Goal: Information Seeking & Learning: Learn about a topic

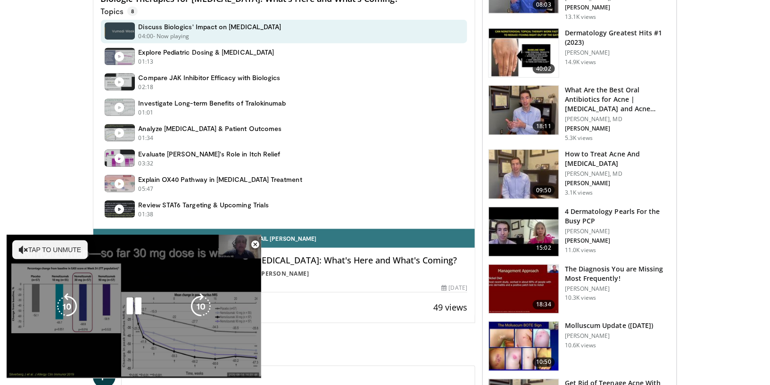
scroll to position [520, 0]
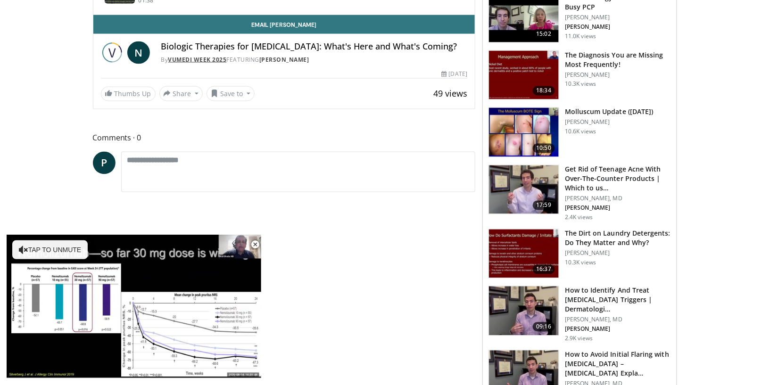
click at [201, 58] on link "Vumedi Week 2025" at bounding box center [197, 60] width 58 height 8
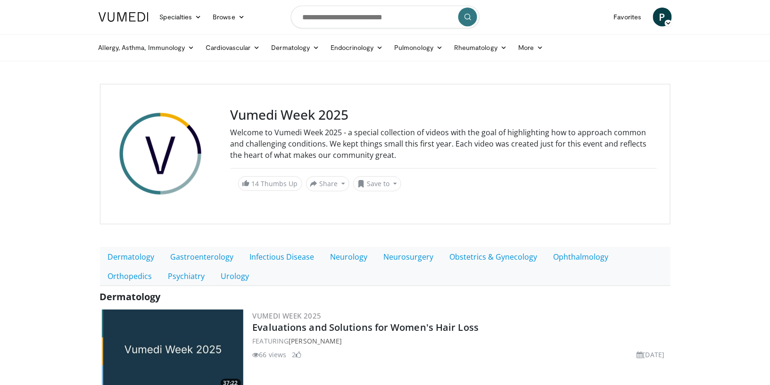
scroll to position [100, 0]
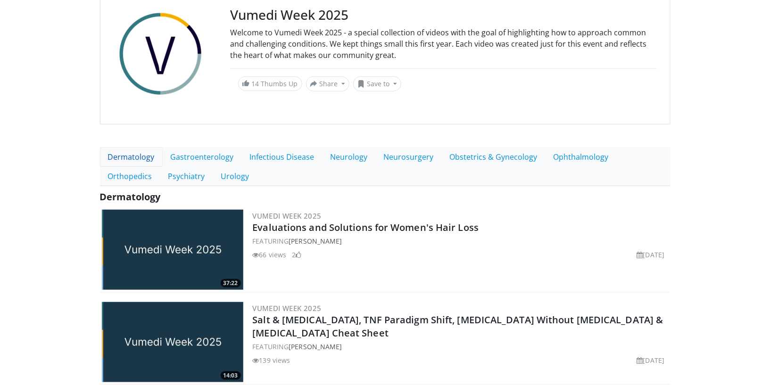
click at [150, 156] on link "Dermatology" at bounding box center [131, 157] width 63 height 20
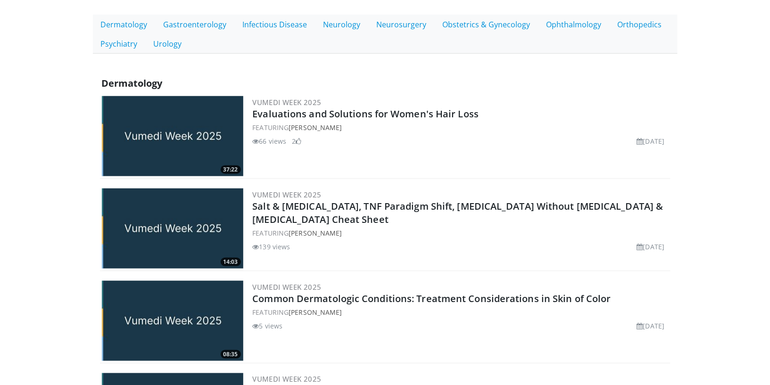
scroll to position [82, 0]
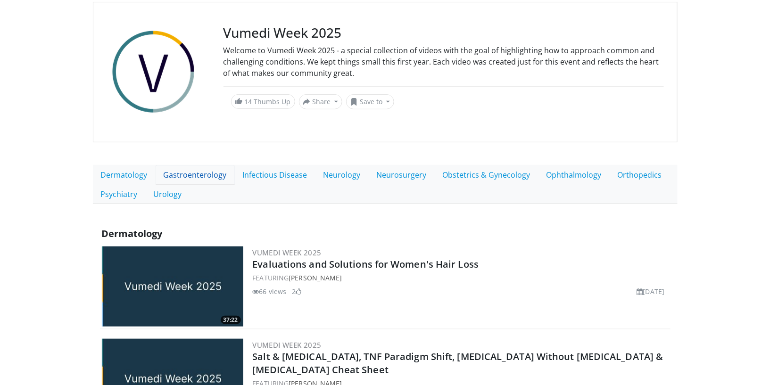
click at [214, 175] on link "Gastroenterology" at bounding box center [195, 175] width 79 height 20
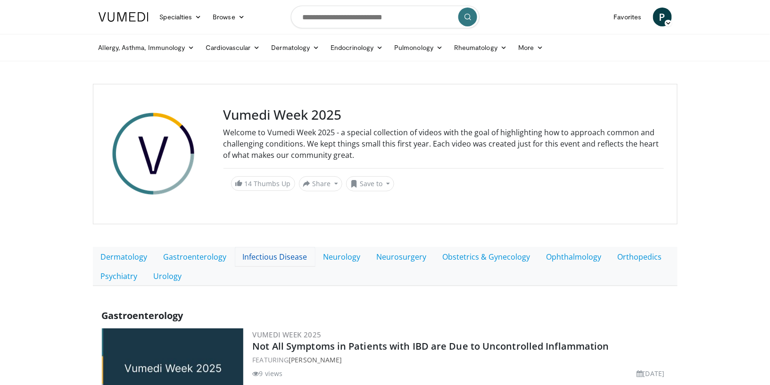
click at [288, 255] on link "Infectious Disease" at bounding box center [275, 257] width 81 height 20
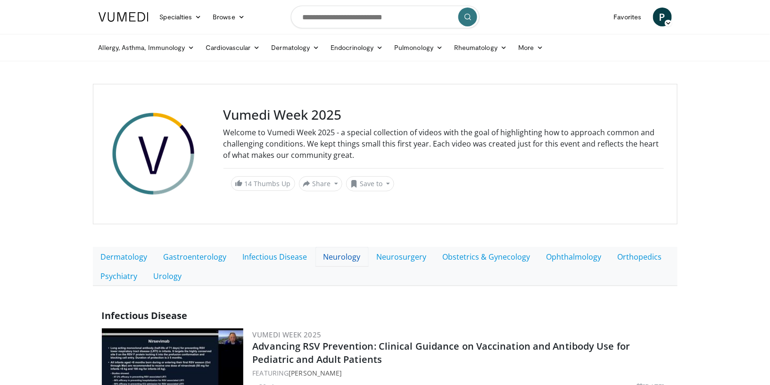
click at [345, 254] on link "Neurology" at bounding box center [341, 257] width 53 height 20
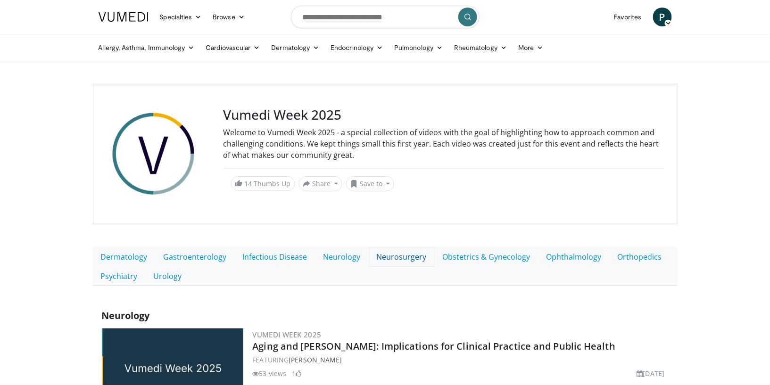
click at [408, 257] on link "Neurosurgery" at bounding box center [402, 257] width 66 height 20
click at [464, 259] on link "Obstetrics & Gynecology" at bounding box center [487, 257] width 104 height 20
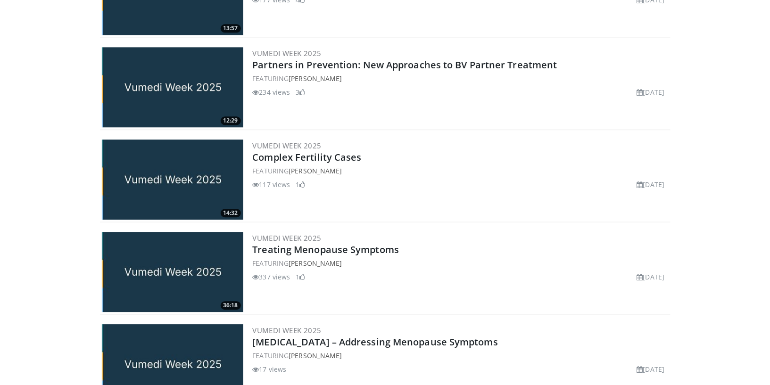
scroll to position [787, 0]
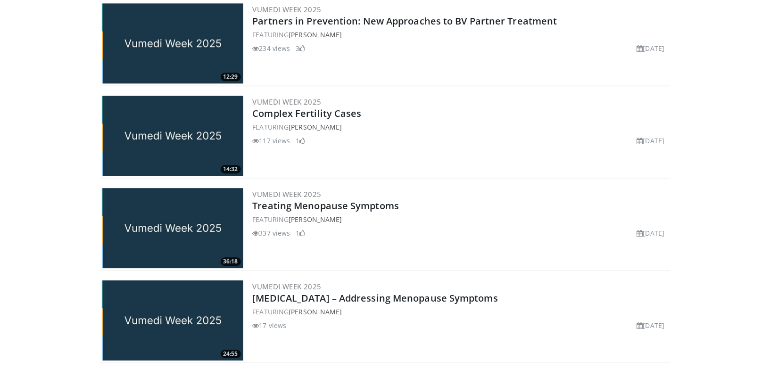
click at [454, 203] on h2 "Treating Menopause Symptoms" at bounding box center [461, 205] width 416 height 13
copy div "Treating Menopause Symptoms"
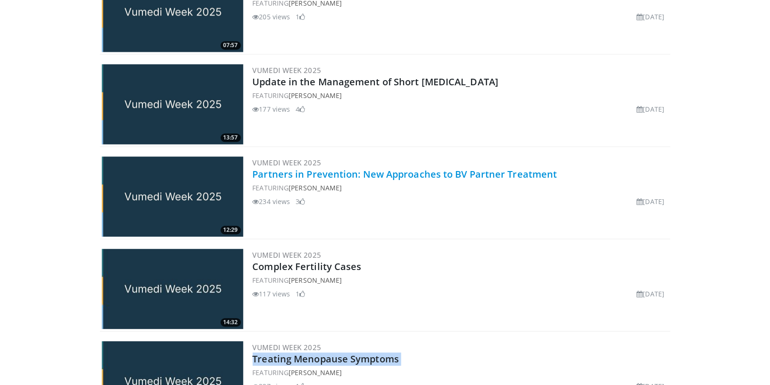
scroll to position [828, 0]
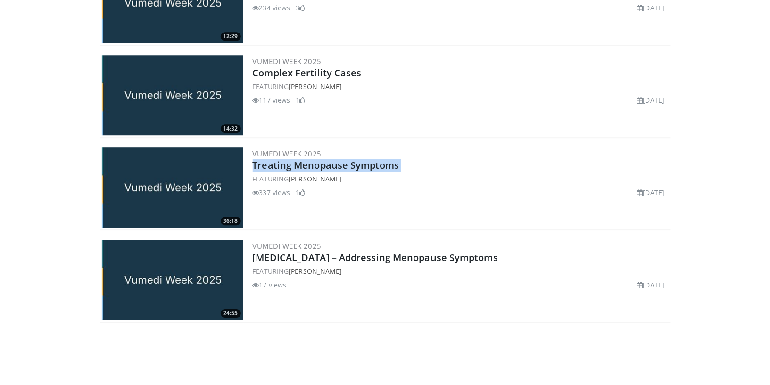
click at [435, 167] on h2 "Treating Menopause Symptoms" at bounding box center [461, 165] width 416 height 13
click at [210, 197] on img at bounding box center [172, 188] width 141 height 80
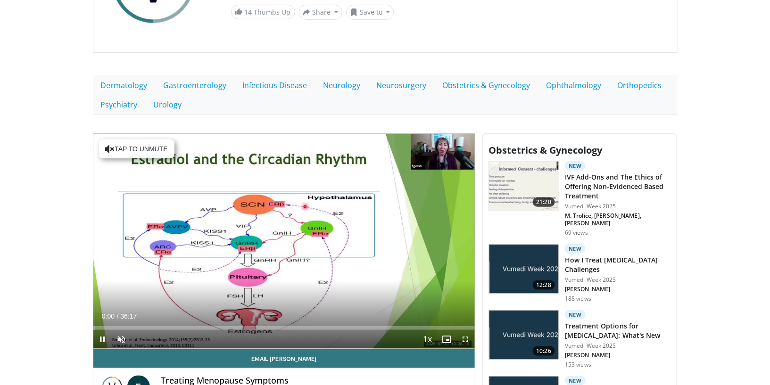
scroll to position [261, 0]
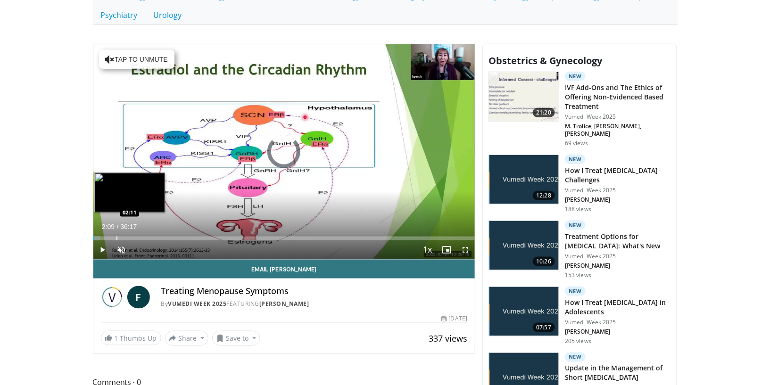
click at [115, 235] on div "Loaded : 1.82% 00:01 02:11" at bounding box center [284, 235] width 382 height 9
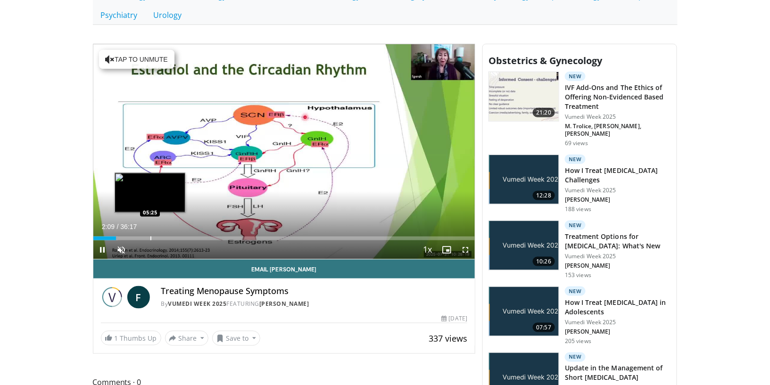
click at [150, 237] on div "Progress Bar" at bounding box center [150, 239] width 1 height 4
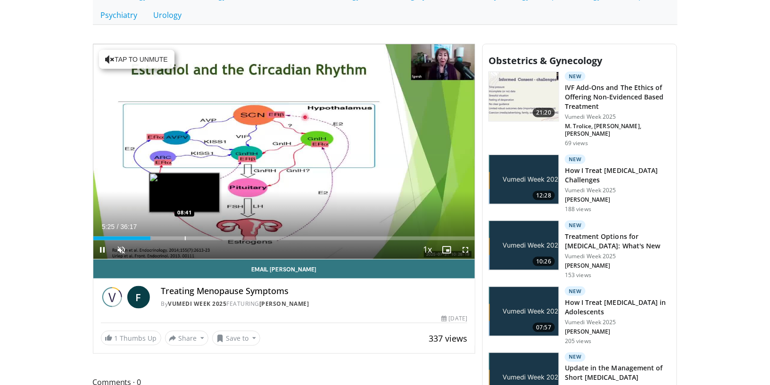
click at [185, 237] on div "Progress Bar" at bounding box center [185, 239] width 1 height 4
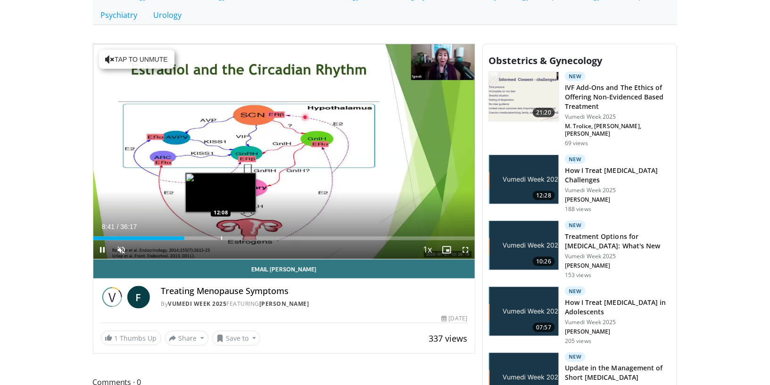
click at [221, 237] on div "Progress Bar" at bounding box center [221, 239] width 1 height 4
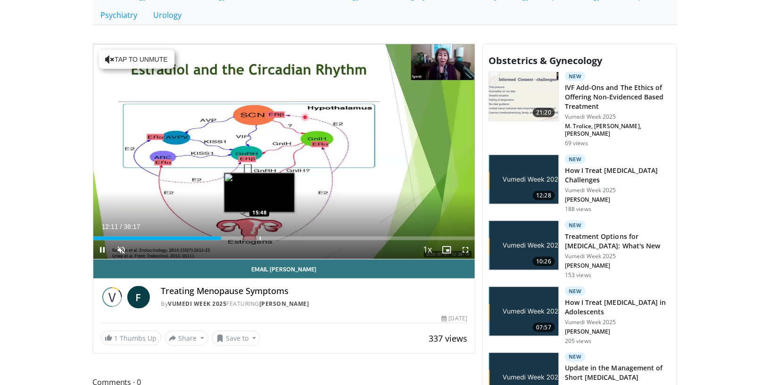
click at [261, 237] on div "Progress Bar" at bounding box center [260, 239] width 1 height 4
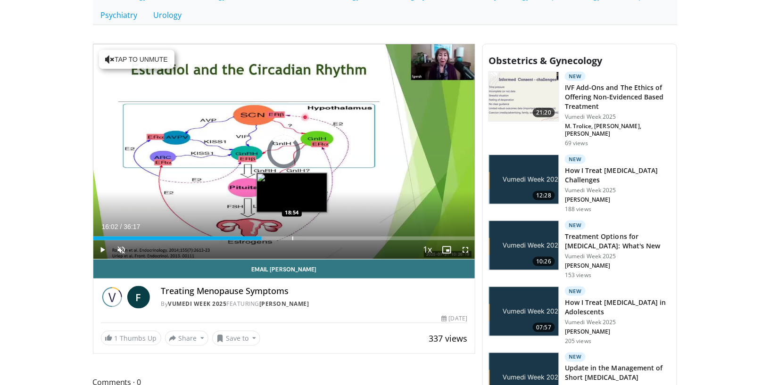
click at [292, 237] on div "Progress Bar" at bounding box center [292, 239] width 1 height 4
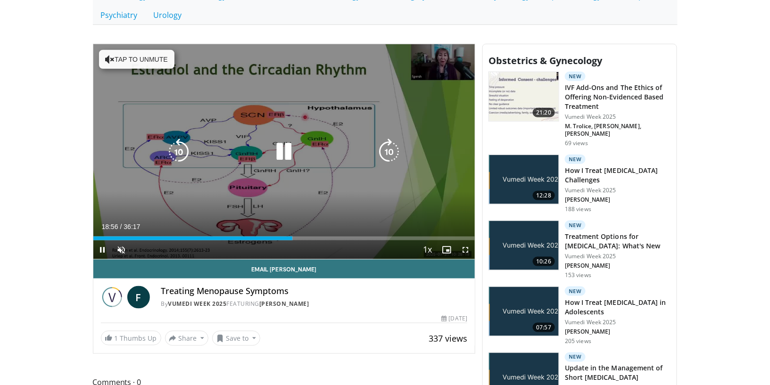
click at [321, 238] on video-js "**********" at bounding box center [284, 151] width 382 height 215
click at [281, 153] on icon "Video Player" at bounding box center [284, 152] width 26 height 26
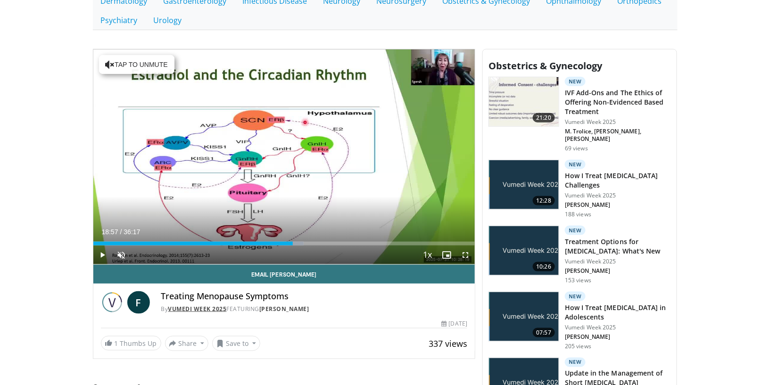
click at [188, 310] on link "Vumedi Week 2025" at bounding box center [197, 309] width 58 height 8
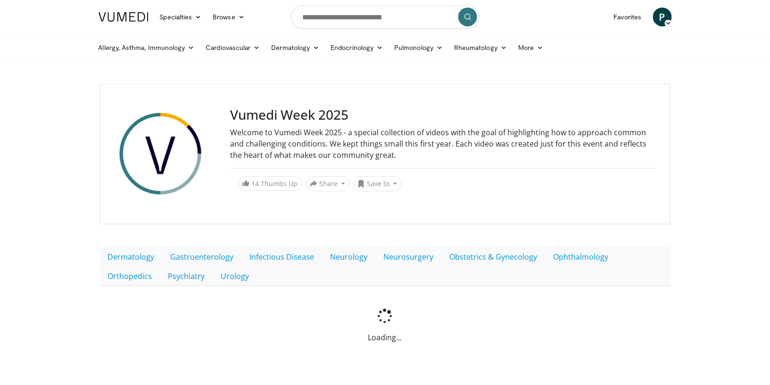
scroll to position [10, 0]
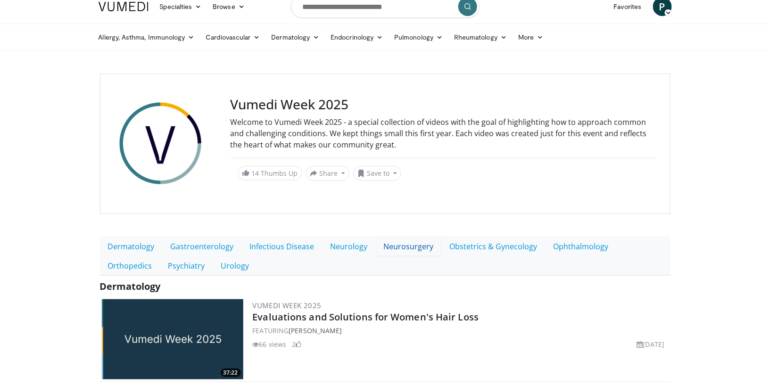
click at [400, 241] on link "Neurosurgery" at bounding box center [409, 247] width 66 height 20
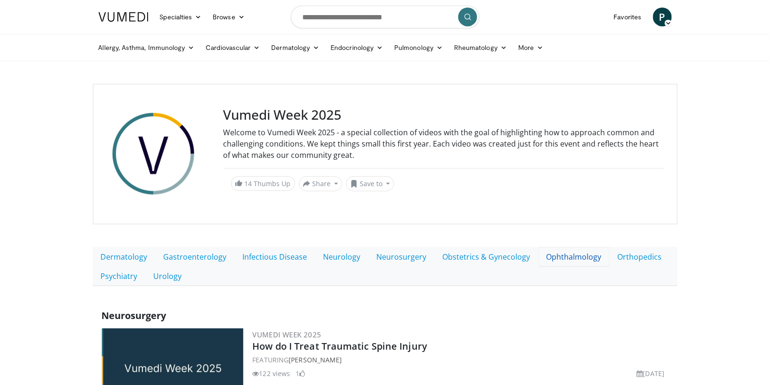
click at [567, 256] on link "Ophthalmology" at bounding box center [573, 257] width 71 height 20
click at [619, 257] on link "Orthopedics" at bounding box center [639, 257] width 60 height 20
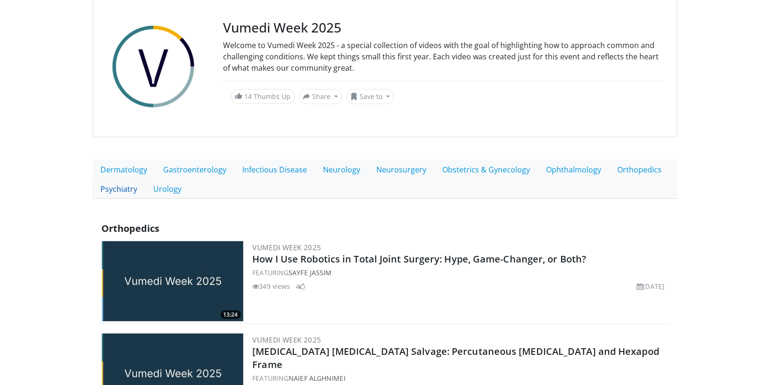
click at [128, 193] on link "Psychiatry" at bounding box center [119, 189] width 53 height 20
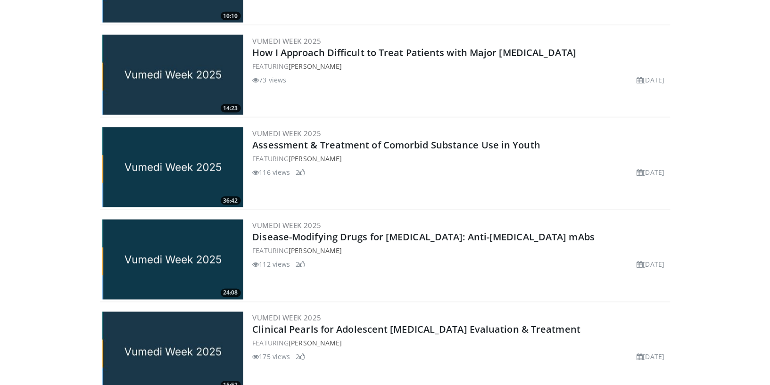
scroll to position [78, 0]
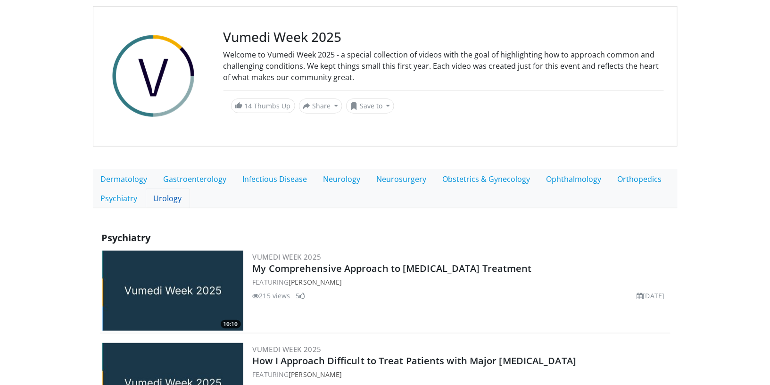
click at [175, 200] on link "Urology" at bounding box center [168, 199] width 44 height 20
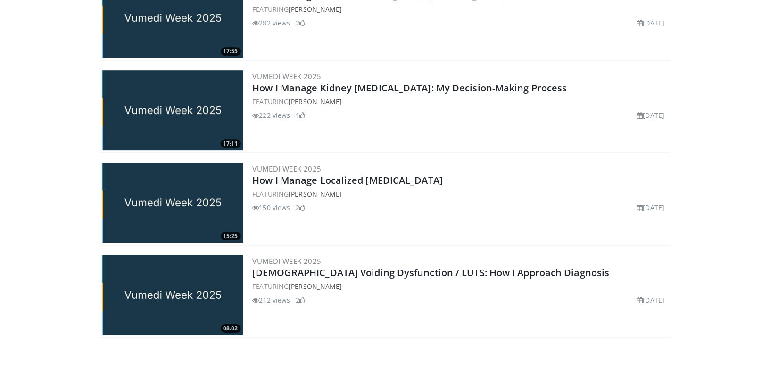
scroll to position [910, 0]
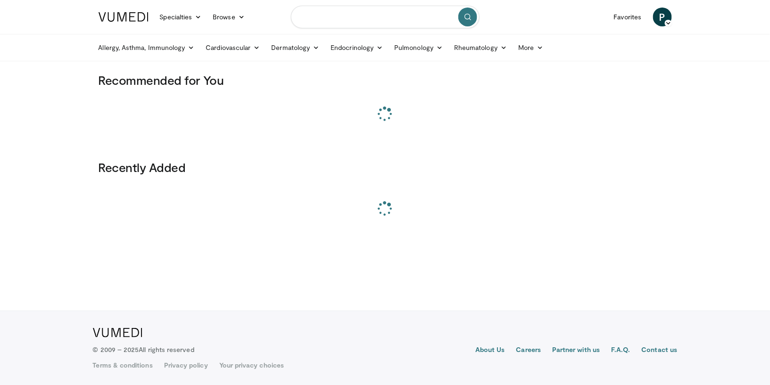
click at [333, 22] on input "Search topics, interventions" at bounding box center [385, 17] width 189 height 23
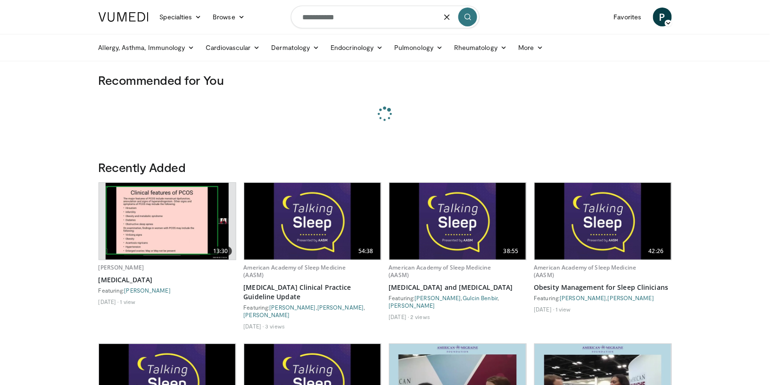
type input "**********"
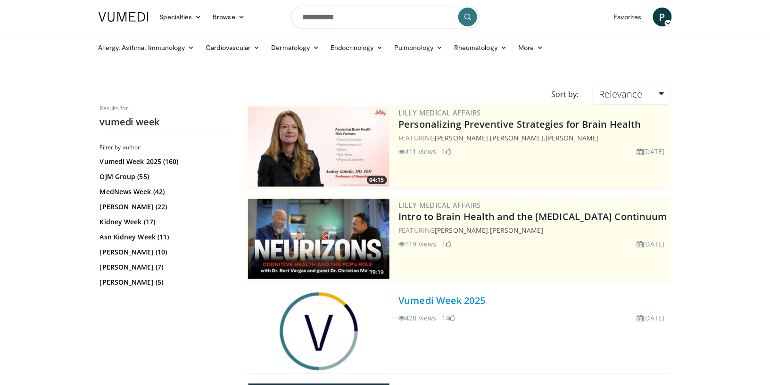
click at [465, 298] on link "Vumedi Week 2025" at bounding box center [442, 300] width 87 height 13
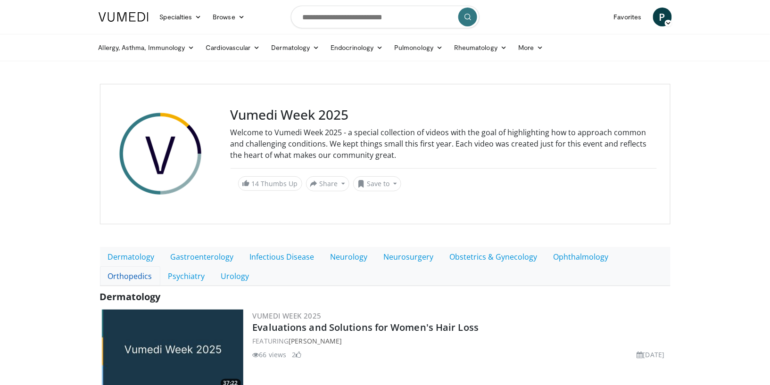
click at [160, 266] on link "Orthopedics" at bounding box center [130, 276] width 60 height 20
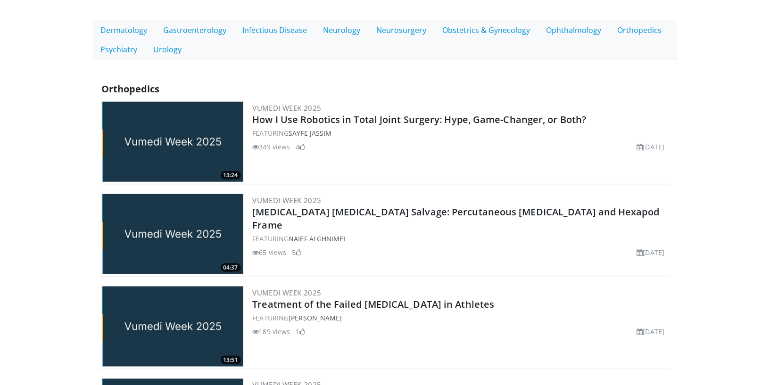
scroll to position [193, 0]
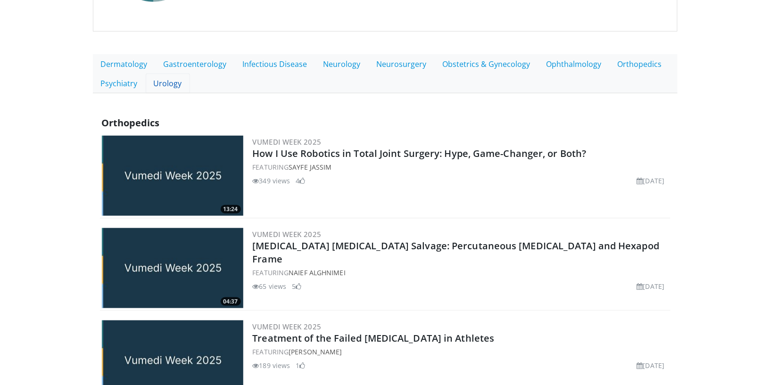
click at [172, 85] on link "Urology" at bounding box center [168, 84] width 44 height 20
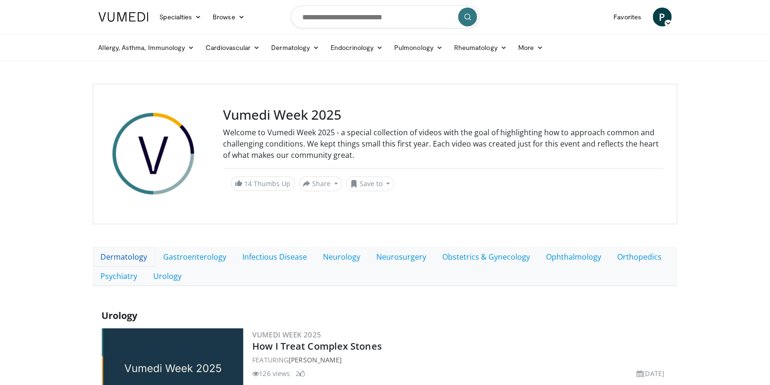
click at [131, 250] on link "Dermatology" at bounding box center [124, 257] width 63 height 20
click at [196, 256] on link "Gastroenterology" at bounding box center [195, 257] width 79 height 20
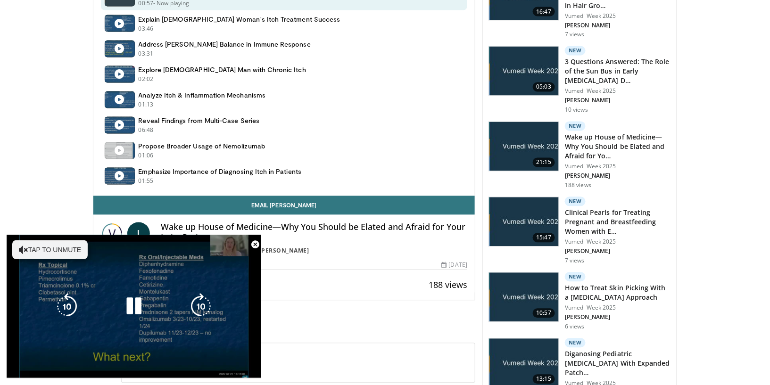
scroll to position [616, 0]
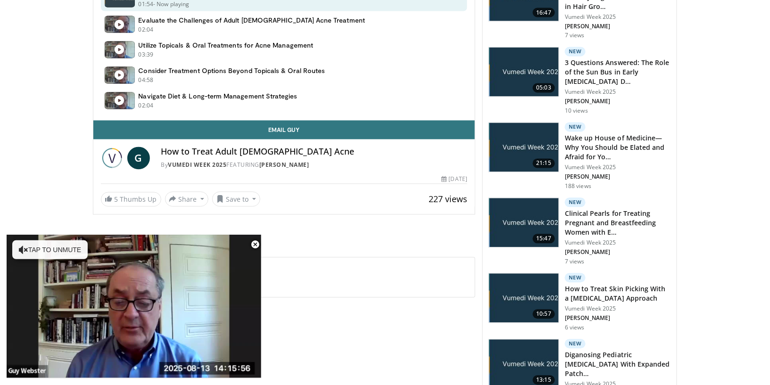
scroll to position [615, 0]
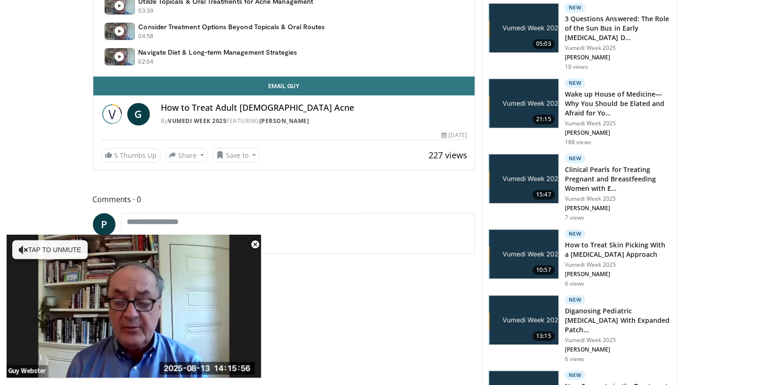
click at [253, 242] on span "Video Player" at bounding box center [255, 244] width 19 height 19
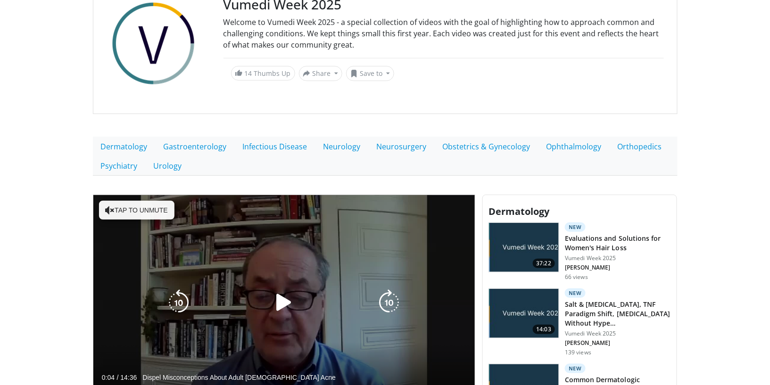
scroll to position [215, 0]
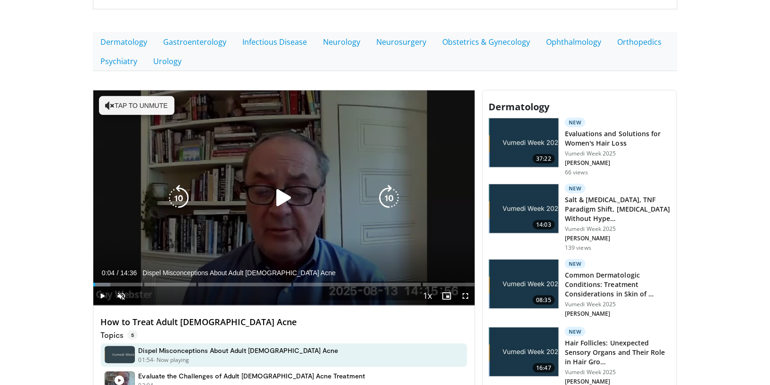
click at [286, 200] on icon "Video Player" at bounding box center [284, 198] width 26 height 26
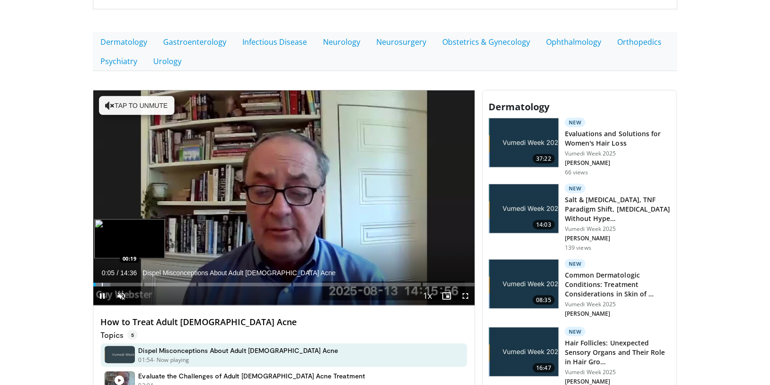
click at [102, 283] on div "Progress Bar" at bounding box center [102, 285] width 1 height 4
click at [117, 281] on div "Loaded : 6.78% 00:19 00:44" at bounding box center [284, 282] width 382 height 9
click at [134, 283] on div "Progress Bar" at bounding box center [134, 285] width 1 height 4
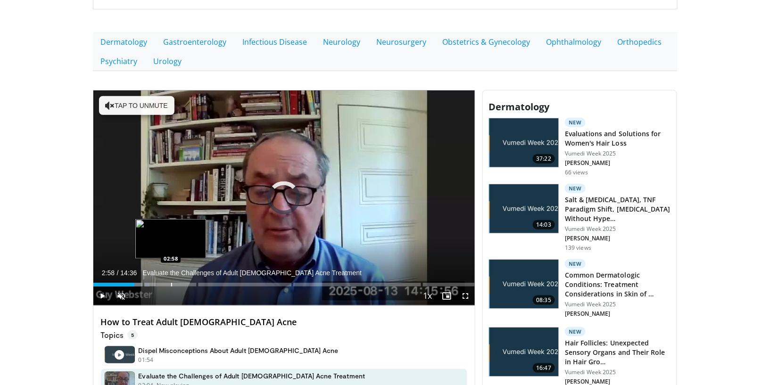
click at [171, 285] on div "Progress Bar" at bounding box center [171, 285] width 1 height 4
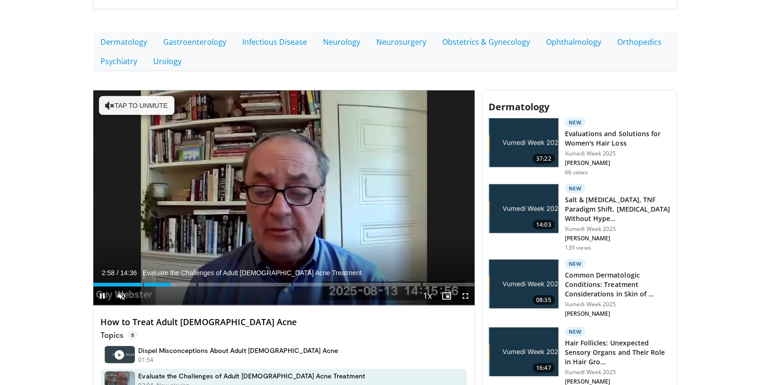
click at [197, 287] on div "Current Time 2:58 / Duration 14:36 Evaluate the Challenges of Adult Female Acne…" at bounding box center [284, 296] width 382 height 19
click at [247, 283] on div "Progress Bar" at bounding box center [247, 285] width 1 height 4
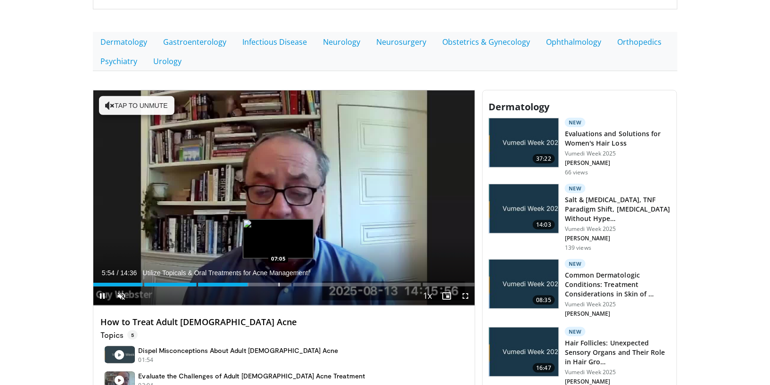
click at [279, 283] on div "Progress Bar" at bounding box center [279, 285] width 1 height 4
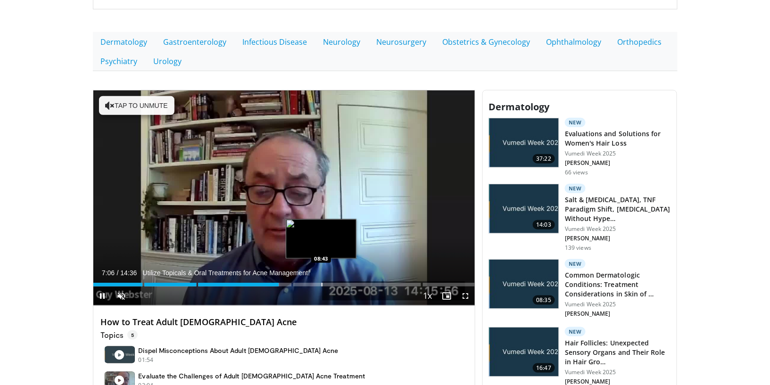
click at [321, 283] on div "Progress Bar" at bounding box center [321, 285] width 1 height 4
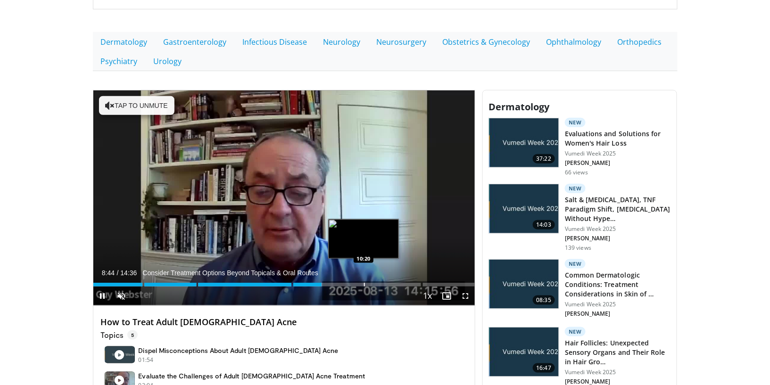
click at [365, 283] on div "Progress Bar" at bounding box center [364, 285] width 1 height 4
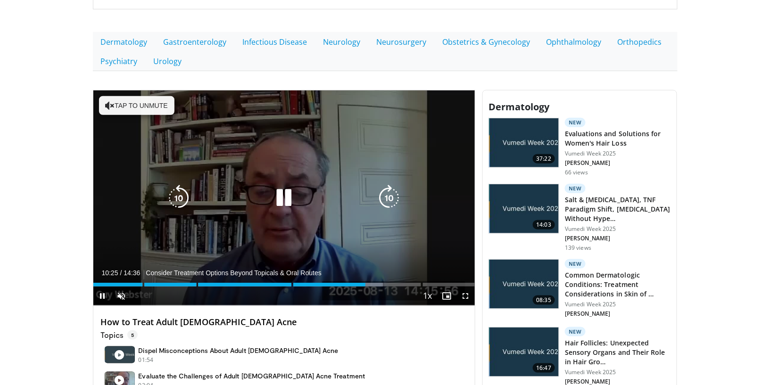
click at [288, 200] on icon "Video Player" at bounding box center [284, 198] width 26 height 26
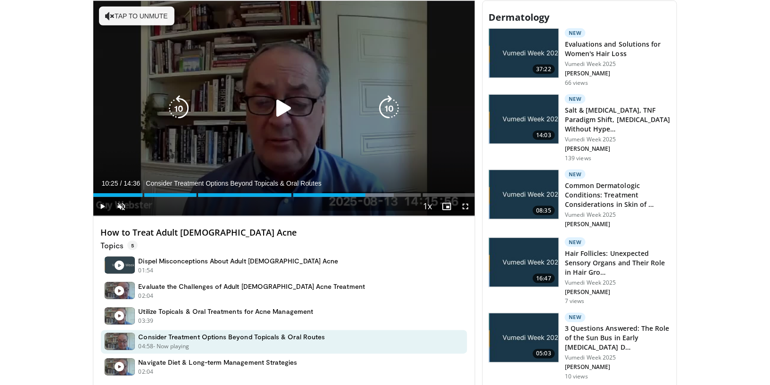
scroll to position [129, 0]
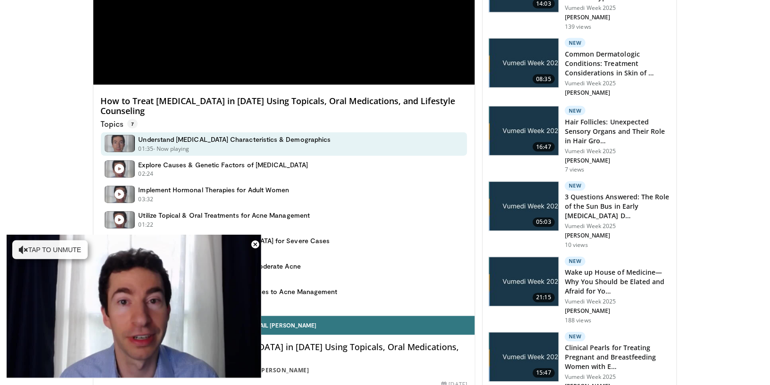
scroll to position [259, 0]
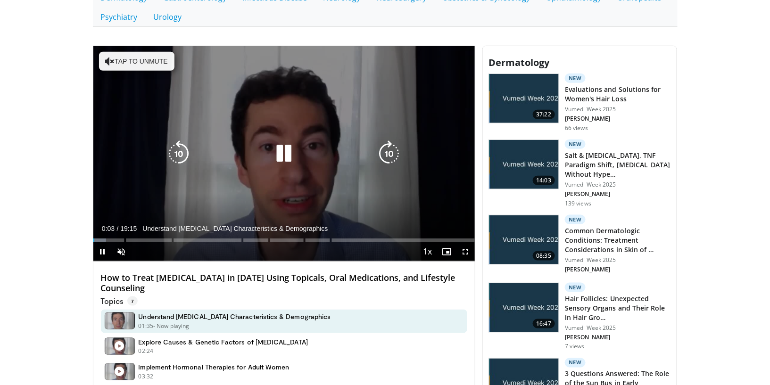
click at [287, 154] on icon "Video Player" at bounding box center [284, 153] width 26 height 26
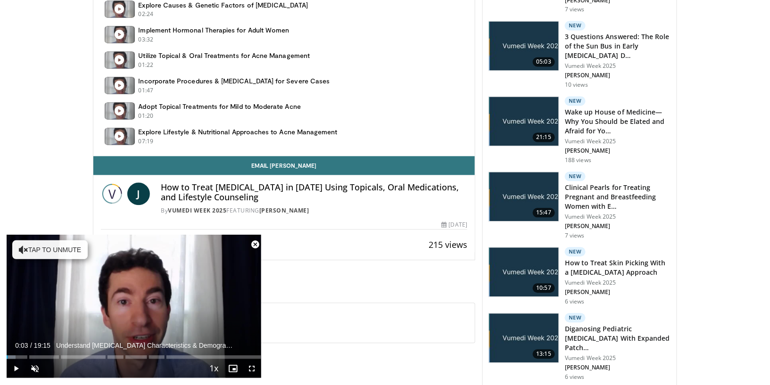
scroll to position [684, 0]
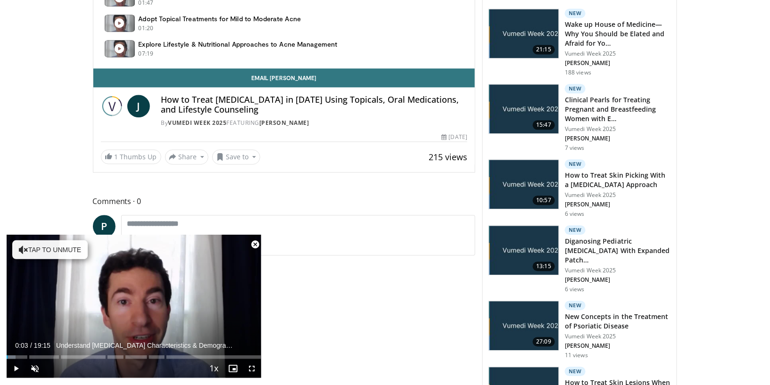
click at [254, 245] on span "Video Player" at bounding box center [255, 244] width 19 height 19
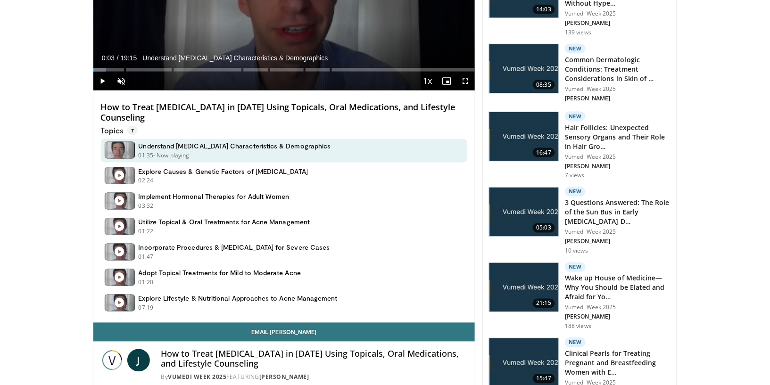
scroll to position [342, 0]
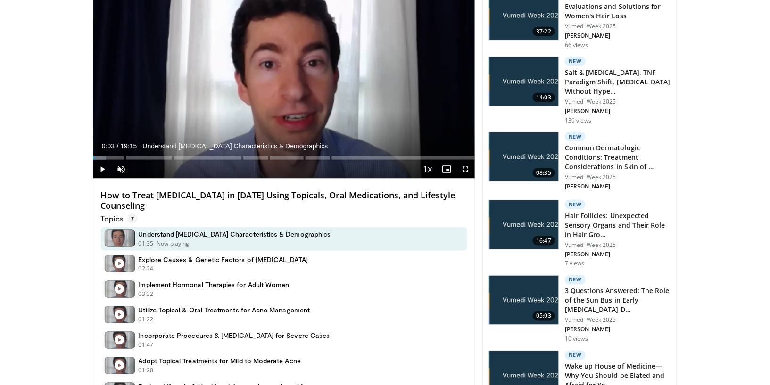
click at [150, 160] on div "Current Time 0:03 / Duration 19:15 Understand Adult Acne Characteristics & Demo…" at bounding box center [284, 169] width 382 height 19
click at [210, 159] on div "Progress Bar" at bounding box center [209, 158] width 1 height 4
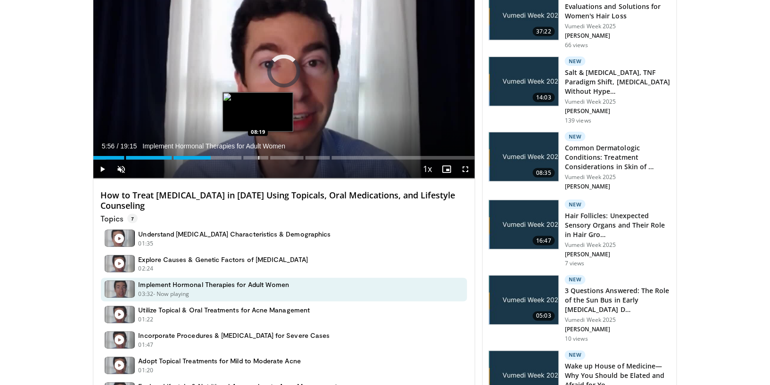
click at [259, 158] on div "Progress Bar" at bounding box center [258, 158] width 1 height 4
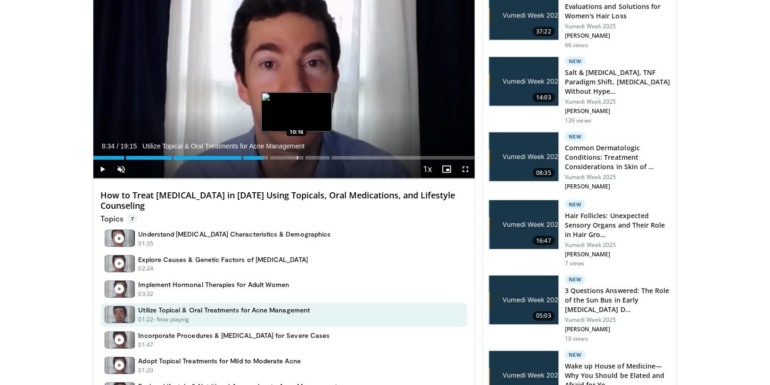
click at [298, 158] on div "Progress Bar" at bounding box center [297, 158] width 1 height 4
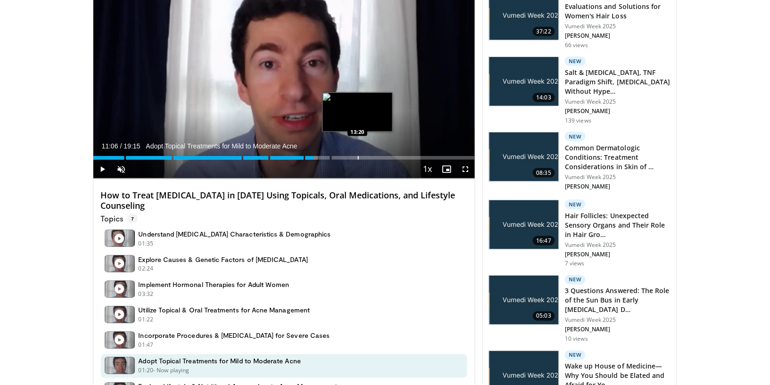
click at [359, 157] on div "Progress Bar" at bounding box center [358, 158] width 1 height 4
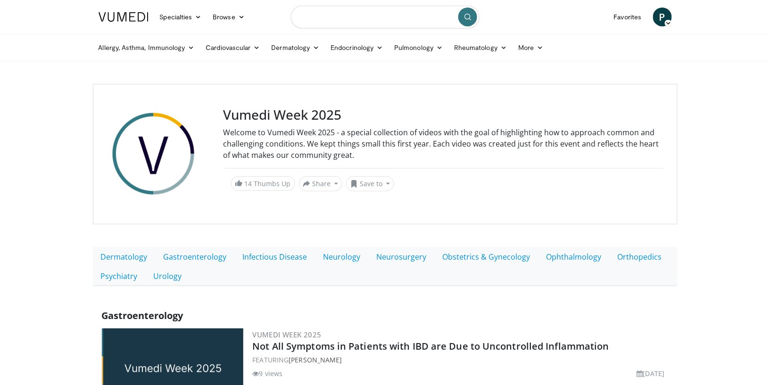
click at [395, 18] on input "Search topics, interventions" at bounding box center [385, 17] width 189 height 23
paste input "**********"
type input "**********"
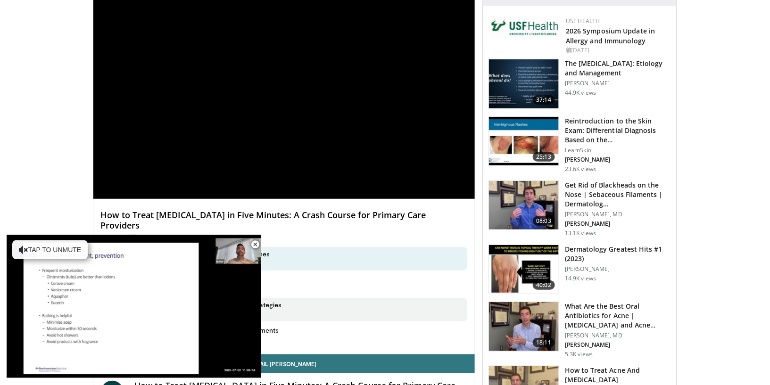
scroll to position [133, 0]
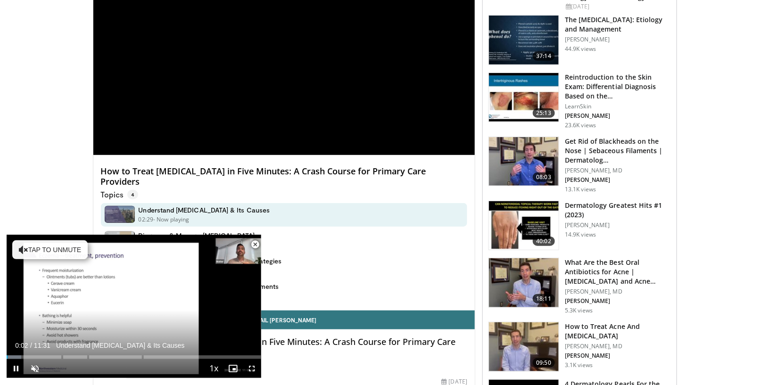
click at [256, 244] on span "Video Player" at bounding box center [255, 244] width 19 height 19
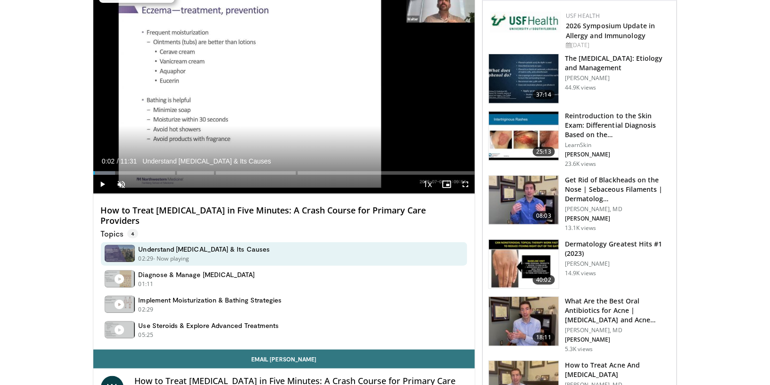
scroll to position [84, 0]
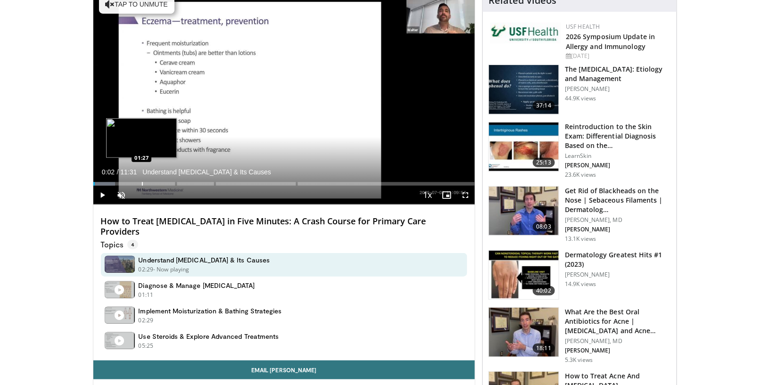
drag, startPoint x: 141, startPoint y: 181, endPoint x: 161, endPoint y: 182, distance: 20.3
click at [141, 181] on div "Loaded : 5.74% 00:02 01:27" at bounding box center [284, 181] width 382 height 9
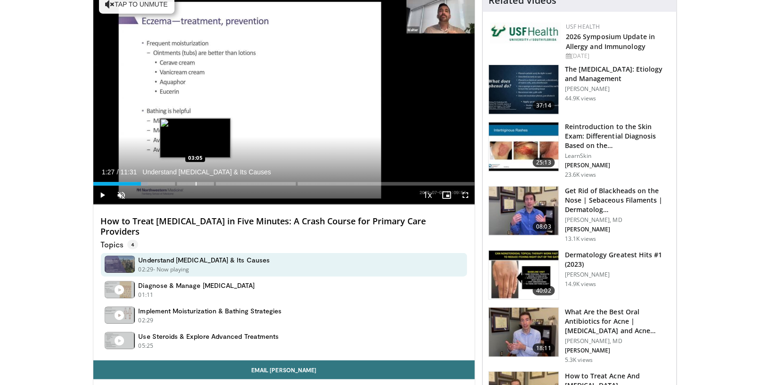
click at [197, 183] on div "Progress Bar" at bounding box center [196, 184] width 1 height 4
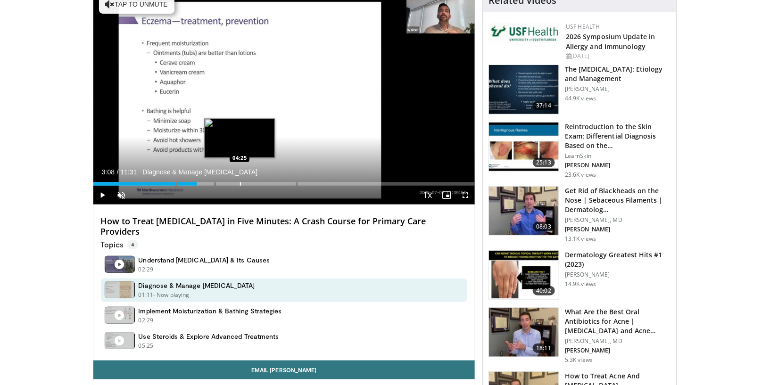
click at [241, 182] on div "Progress Bar" at bounding box center [240, 184] width 1 height 4
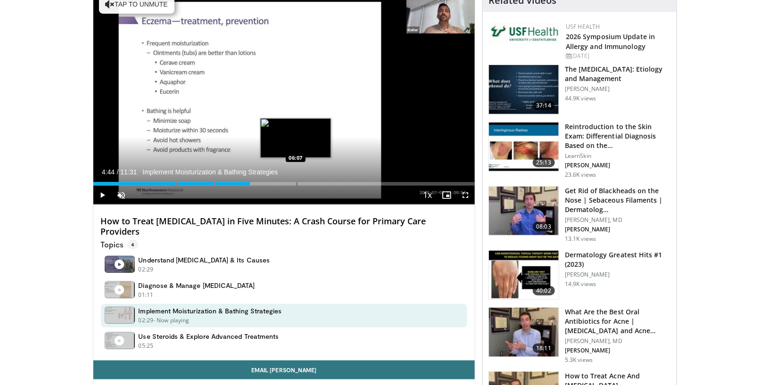
click at [307, 181] on div "Loaded : 41.60% 04:44 06:07" at bounding box center [284, 181] width 382 height 9
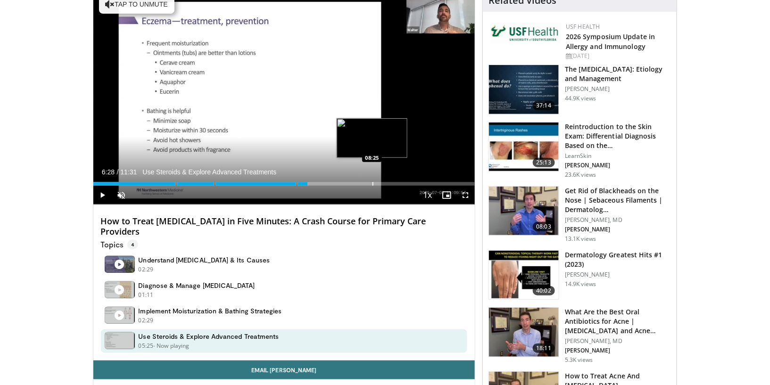
click at [373, 182] on div "Progress Bar" at bounding box center [372, 184] width 1 height 4
click at [415, 183] on div "Progress Bar" at bounding box center [414, 184] width 1 height 4
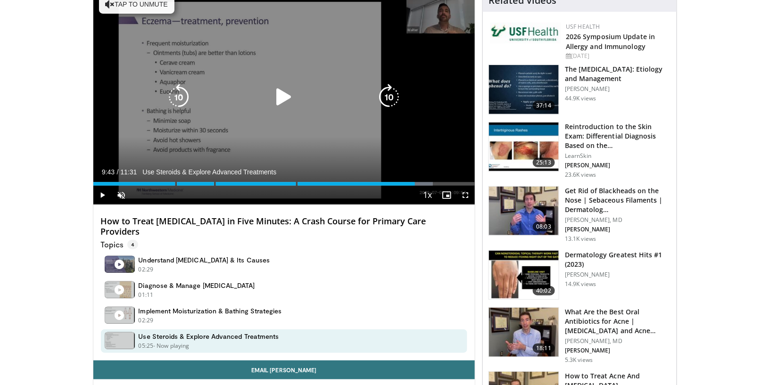
scroll to position [0, 0]
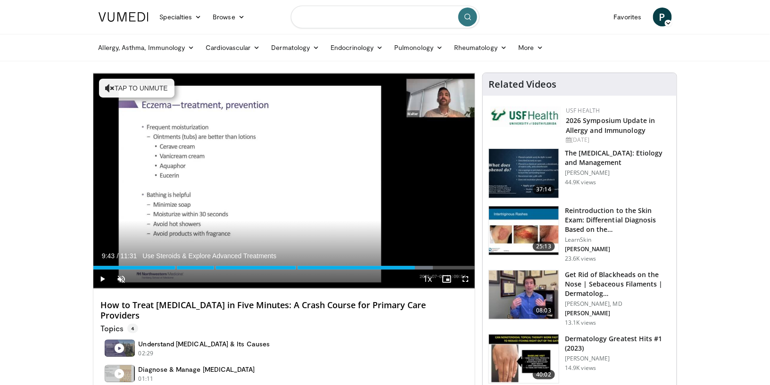
click at [327, 18] on input "Search topics, interventions" at bounding box center [385, 17] width 189 height 23
type input "**********"
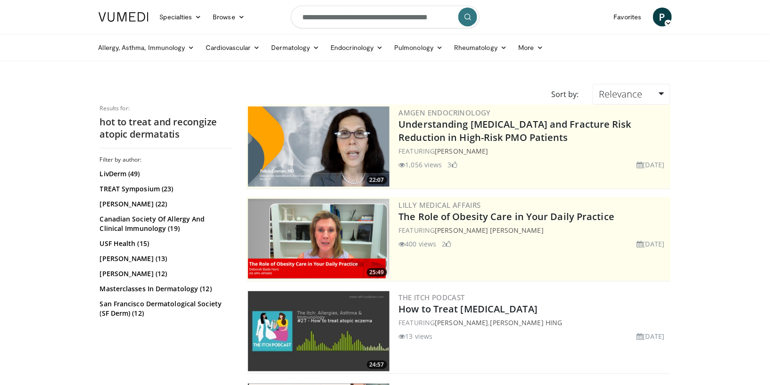
scroll to position [187, 0]
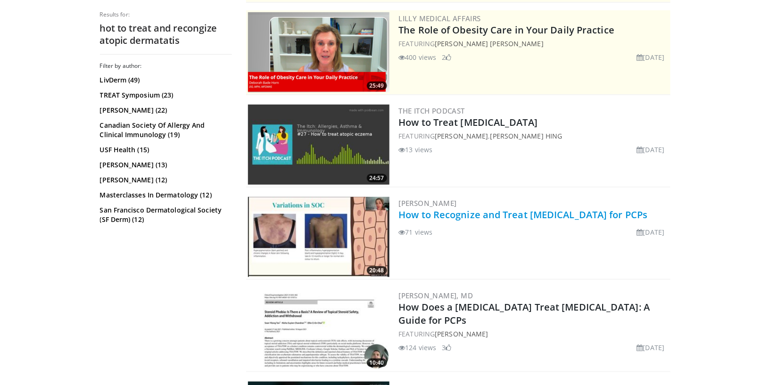
click at [514, 218] on link "How to Recognize and Treat [MEDICAL_DATA] for PCPs" at bounding box center [523, 214] width 249 height 13
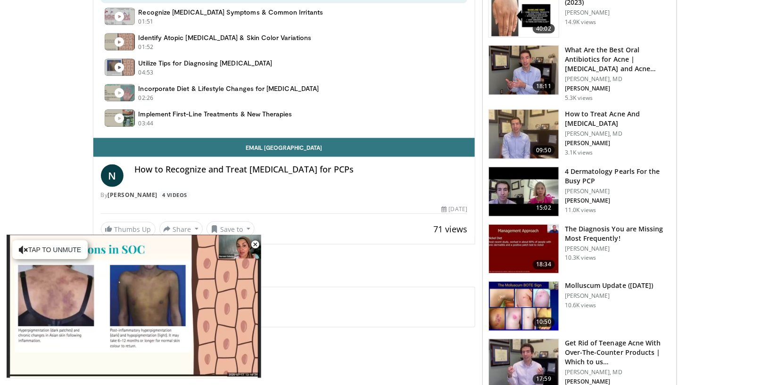
scroll to position [390, 0]
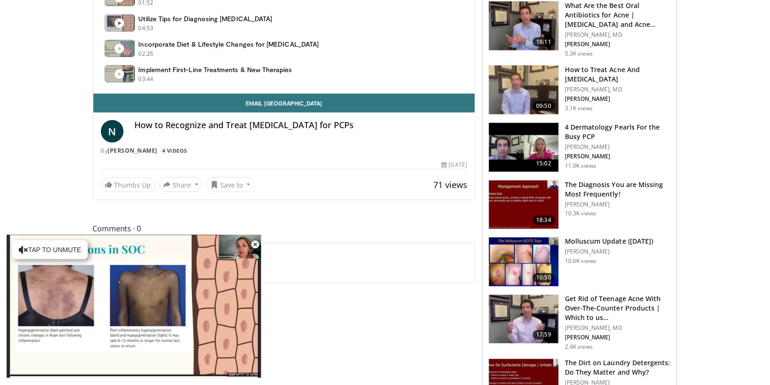
click at [268, 122] on h4 "How to Recognize and Treat [MEDICAL_DATA] for PCPs" at bounding box center [301, 125] width 333 height 10
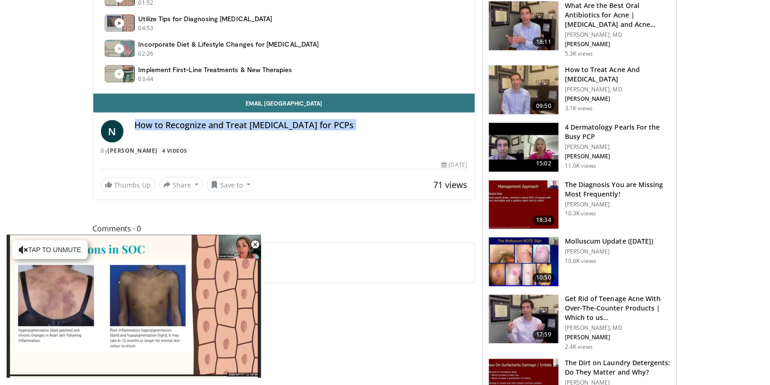
click at [268, 122] on h4 "How to Recognize and Treat [MEDICAL_DATA] for PCPs" at bounding box center [301, 125] width 333 height 10
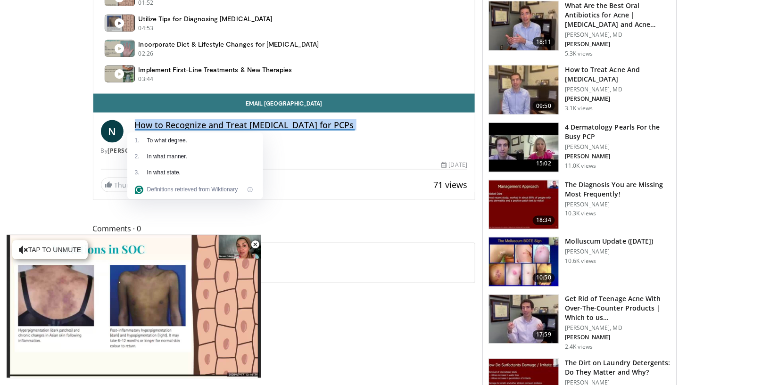
copy div "How to Recognize and Treat [MEDICAL_DATA] for PCPs"
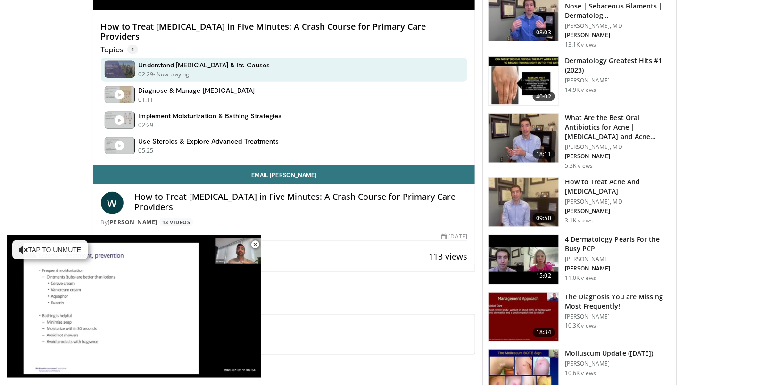
scroll to position [85, 0]
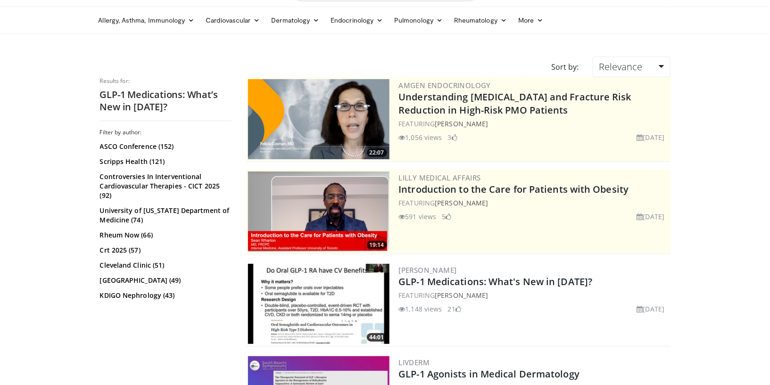
scroll to position [57, 0]
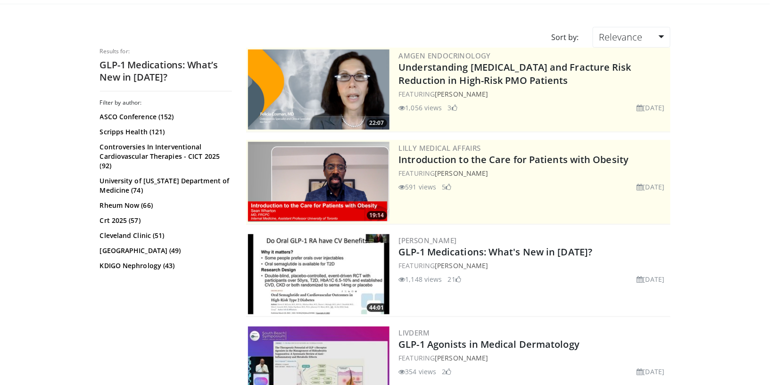
click at [317, 273] on img at bounding box center [318, 274] width 141 height 80
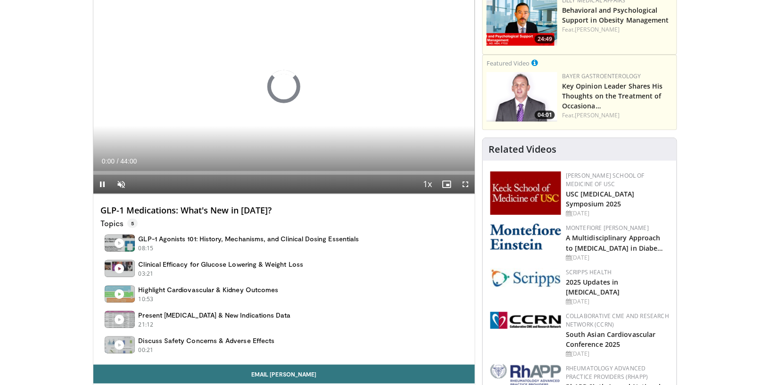
scroll to position [111, 0]
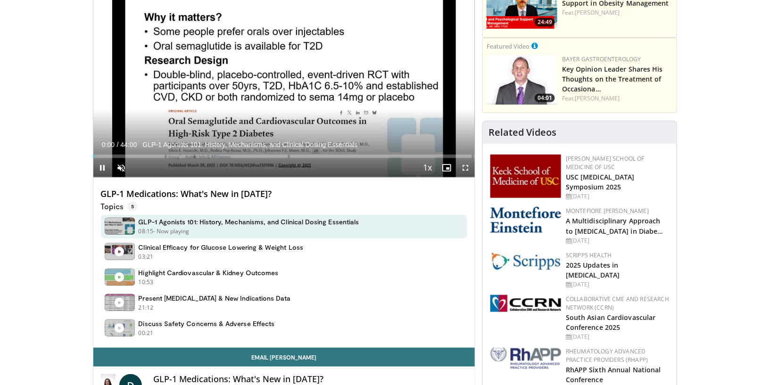
click at [171, 191] on h4 "GLP-1 Medications: What's New in [DATE]?" at bounding box center [284, 194] width 367 height 10
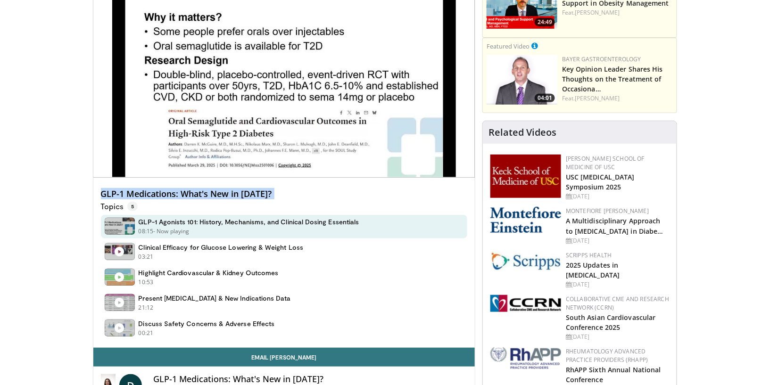
click at [171, 191] on h4 "GLP-1 Medications: What's New in [DATE]?" at bounding box center [284, 194] width 367 height 10
copy div "GLP-1 Medications: What's New in [DATE]?"
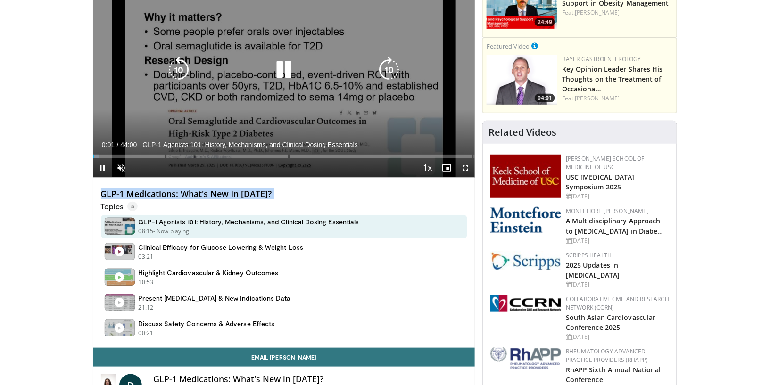
click at [281, 77] on icon "Video Player" at bounding box center [284, 70] width 26 height 26
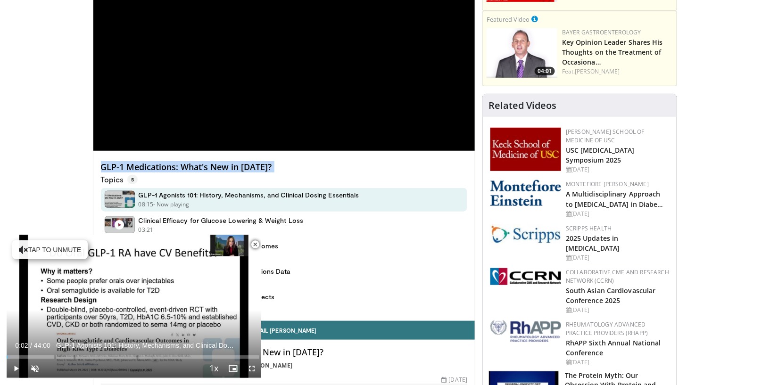
scroll to position [132, 0]
